Goal: Check status: Check status

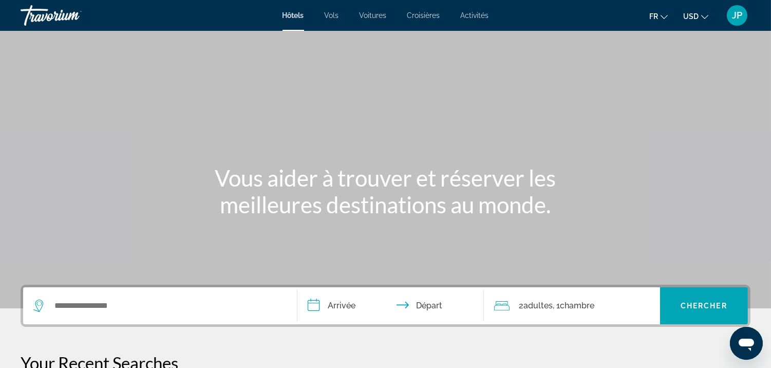
click at [737, 6] on div "JP" at bounding box center [737, 15] width 21 height 21
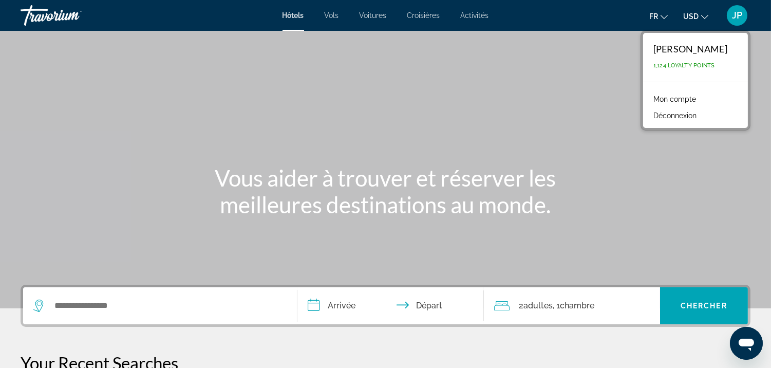
click at [684, 99] on link "Mon compte" at bounding box center [674, 98] width 53 height 13
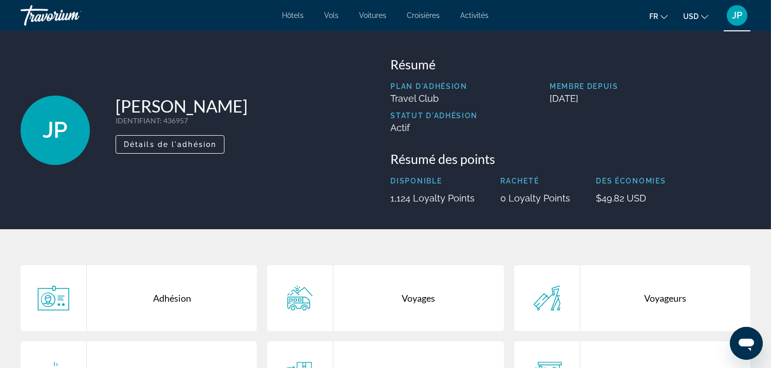
scroll to position [211, 0]
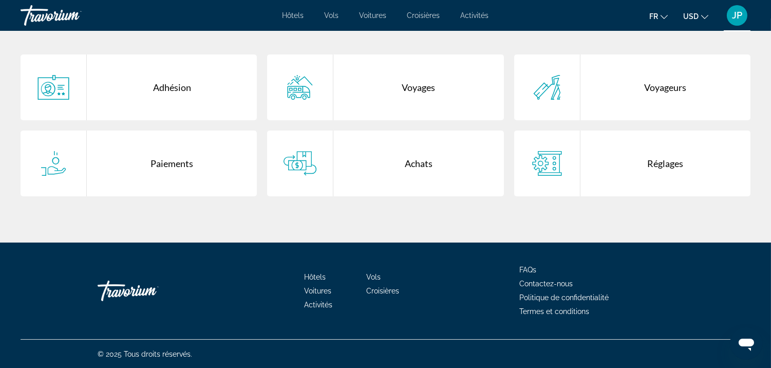
click at [411, 95] on div "Voyages" at bounding box center [418, 87] width 170 height 66
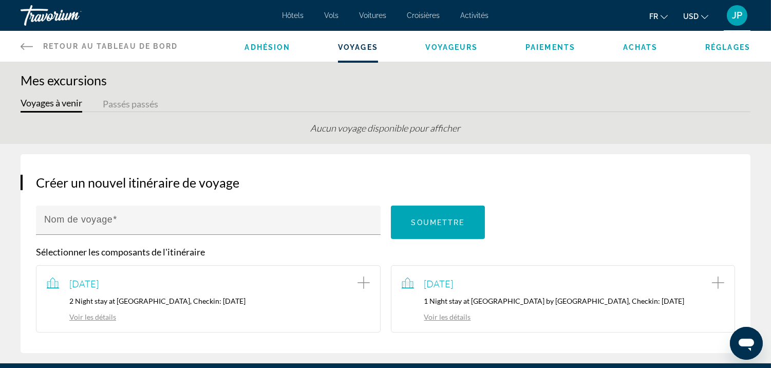
scroll to position [120, 0]
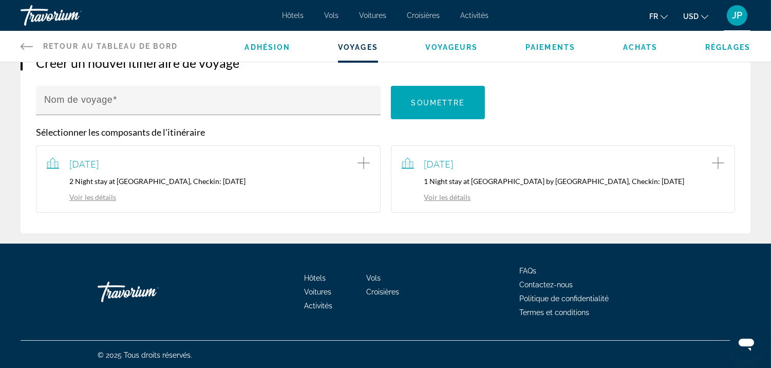
click at [445, 194] on link "Voir les détails" at bounding box center [436, 197] width 69 height 9
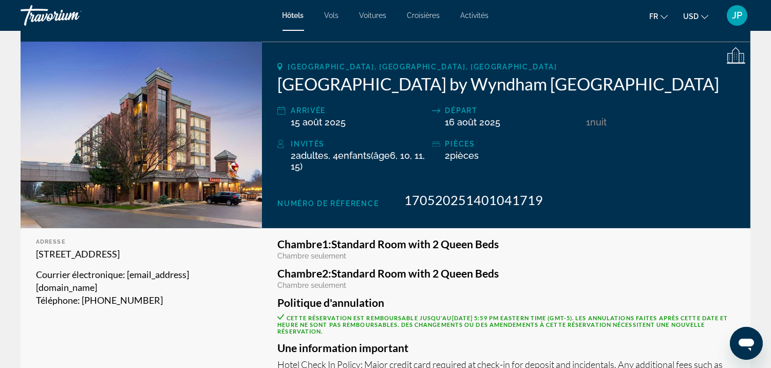
scroll to position [138, 0]
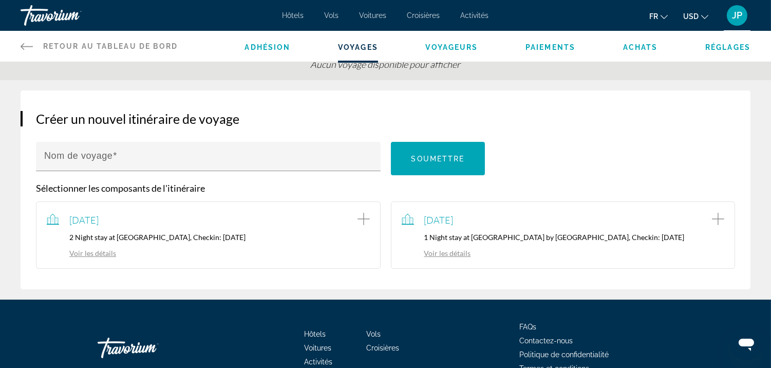
scroll to position [78, 0]
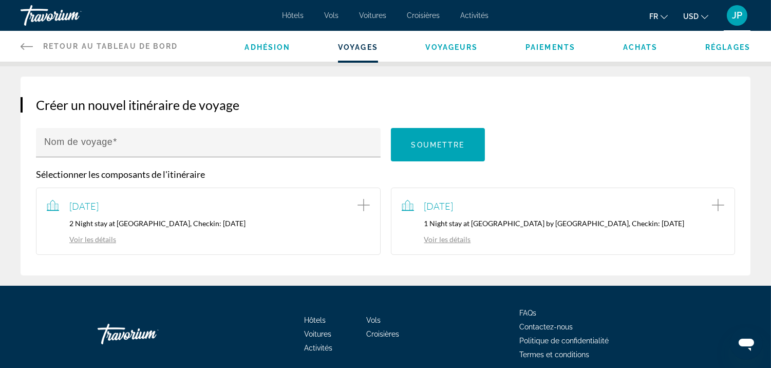
click at [88, 235] on link "Voir les détails" at bounding box center [81, 239] width 69 height 9
